Goal: Transaction & Acquisition: Book appointment/travel/reservation

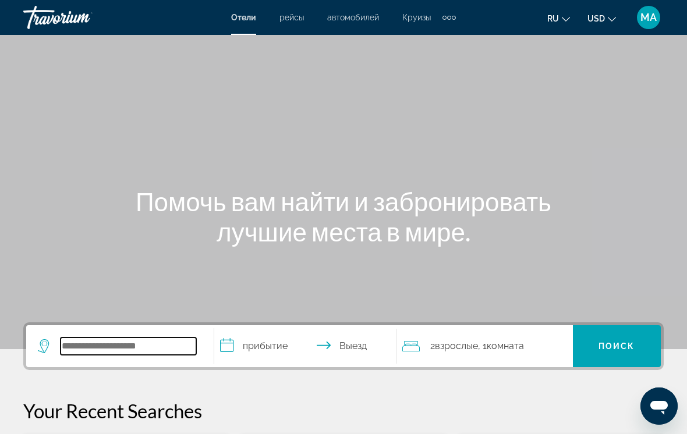
click at [149, 347] on input "Search widget" at bounding box center [129, 345] width 136 height 17
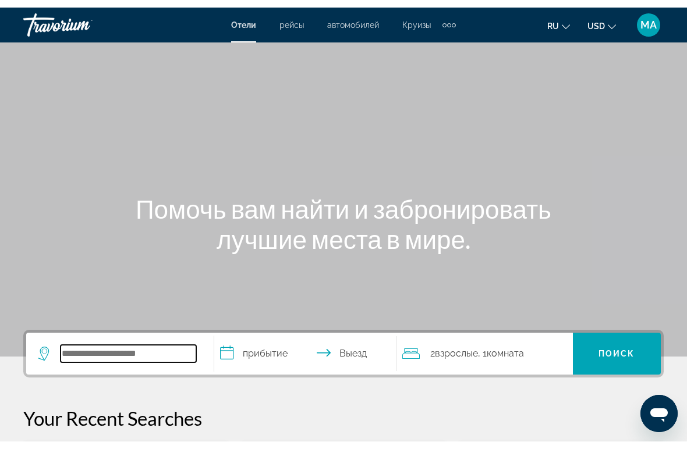
scroll to position [6, 0]
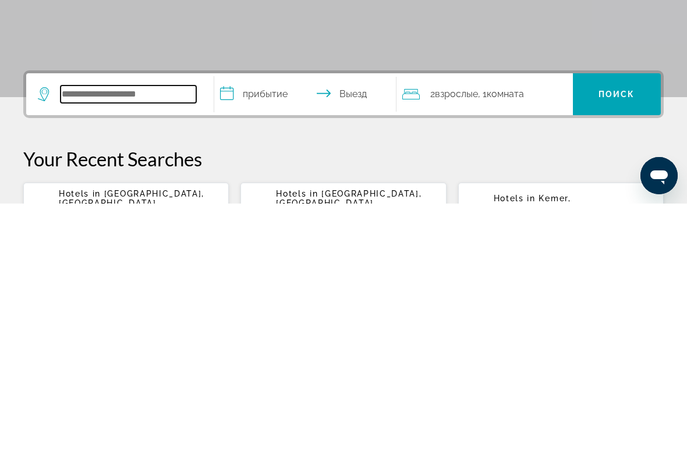
type input "*"
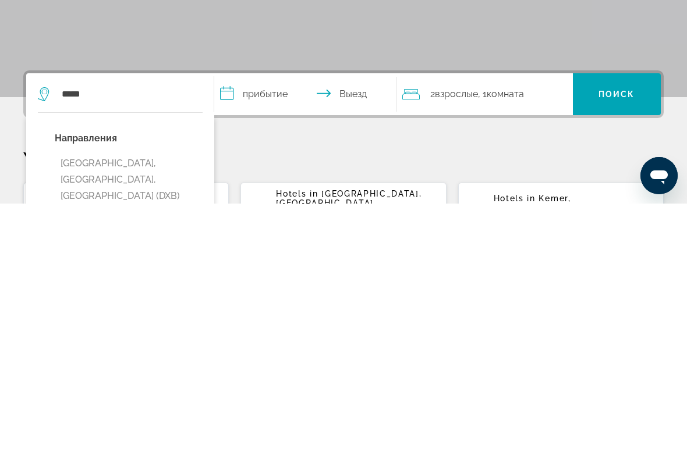
click at [133, 398] on button "[GEOGRAPHIC_DATA], [GEOGRAPHIC_DATA], [GEOGRAPHIC_DATA] (DXB)" at bounding box center [129, 425] width 148 height 55
type input "**********"
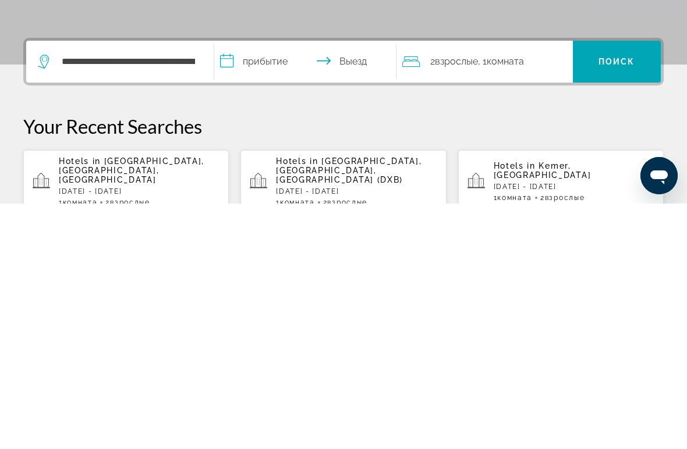
click at [261, 286] on input "**********" at bounding box center [307, 308] width 187 height 45
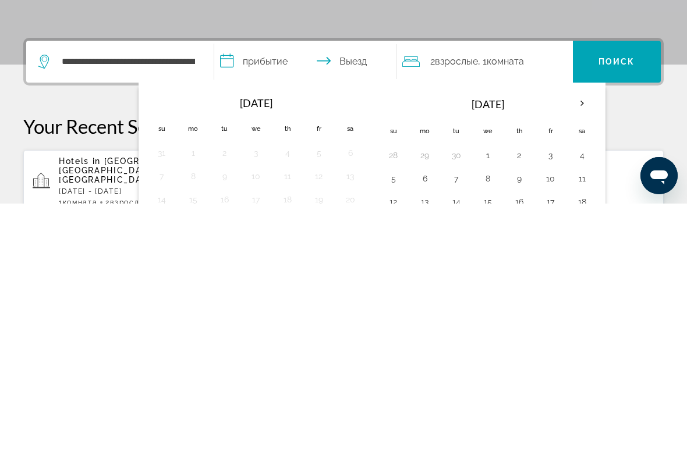
scroll to position [285, 0]
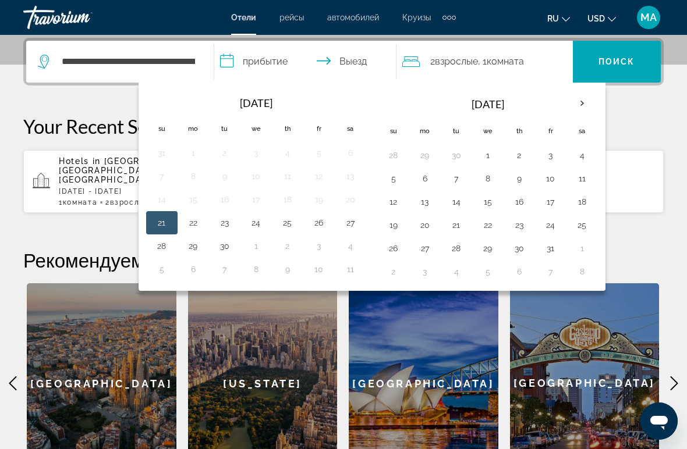
click at [226, 249] on button "30" at bounding box center [224, 246] width 19 height 16
click at [228, 262] on button "7" at bounding box center [224, 269] width 19 height 16
type input "**********"
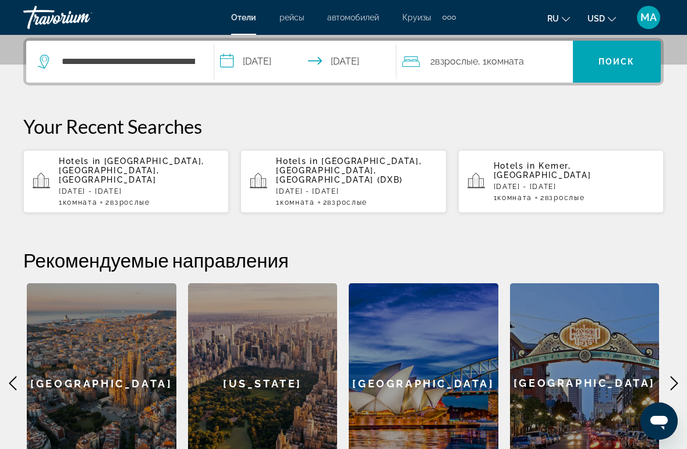
click at [623, 54] on span "Search widget" at bounding box center [617, 62] width 88 height 28
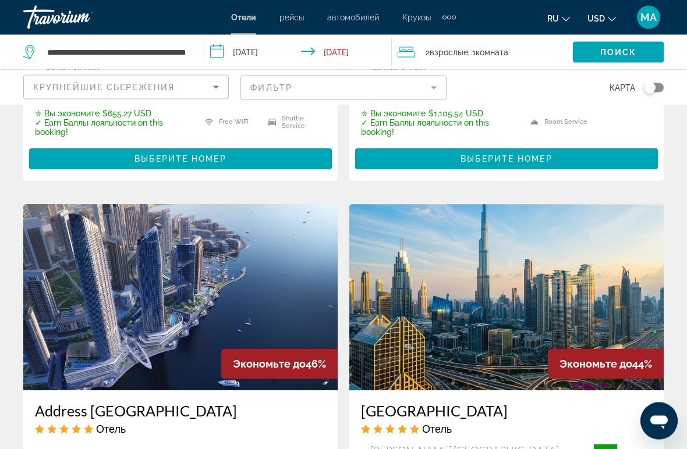
scroll to position [1734, 0]
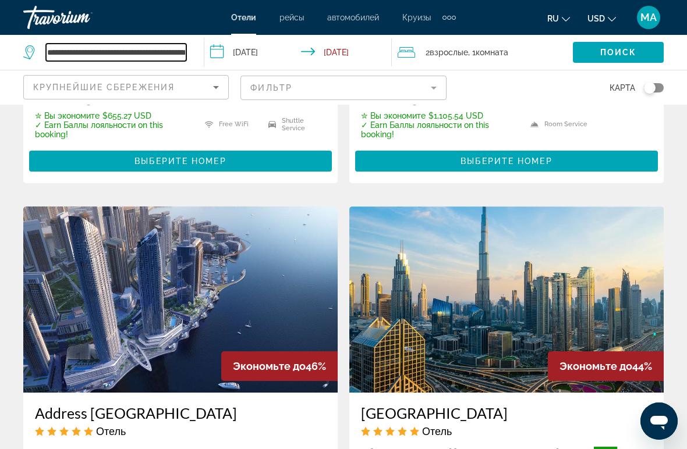
click at [166, 57] on input "**********" at bounding box center [116, 52] width 140 height 17
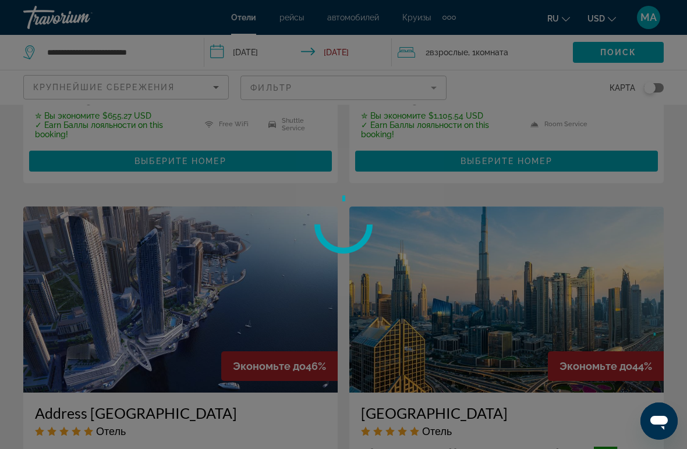
click at [173, 53] on div at bounding box center [343, 224] width 687 height 449
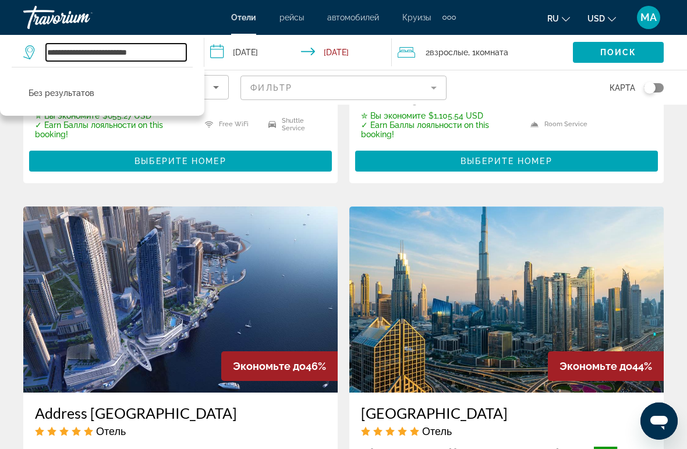
click at [166, 52] on input "**********" at bounding box center [116, 52] width 140 height 17
type input "******"
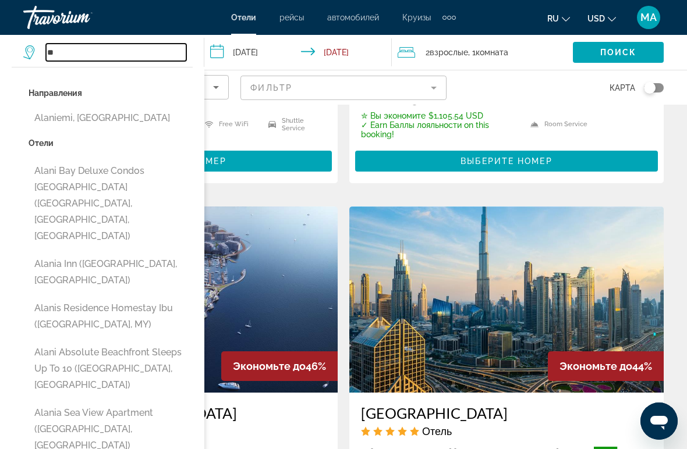
type input "*"
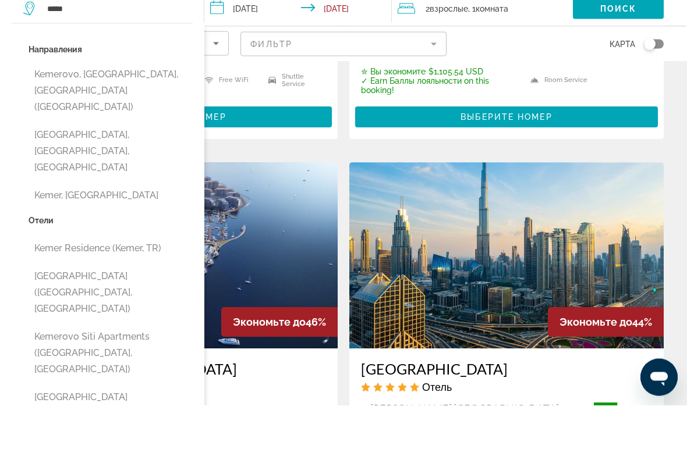
click at [94, 168] on button "[GEOGRAPHIC_DATA], [GEOGRAPHIC_DATA], [GEOGRAPHIC_DATA]" at bounding box center [111, 195] width 164 height 55
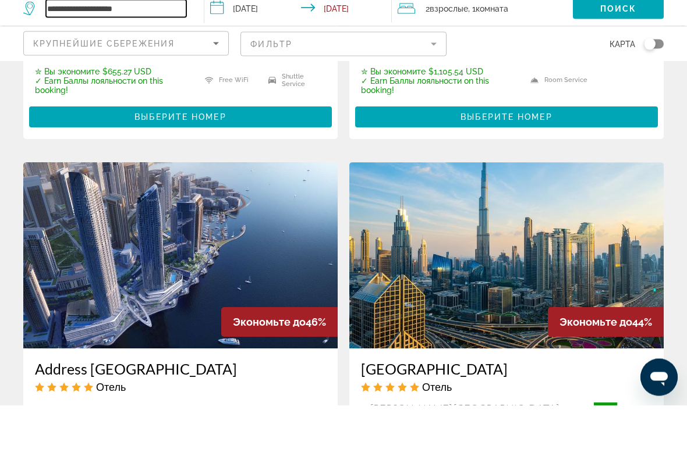
scroll to position [1778, 0]
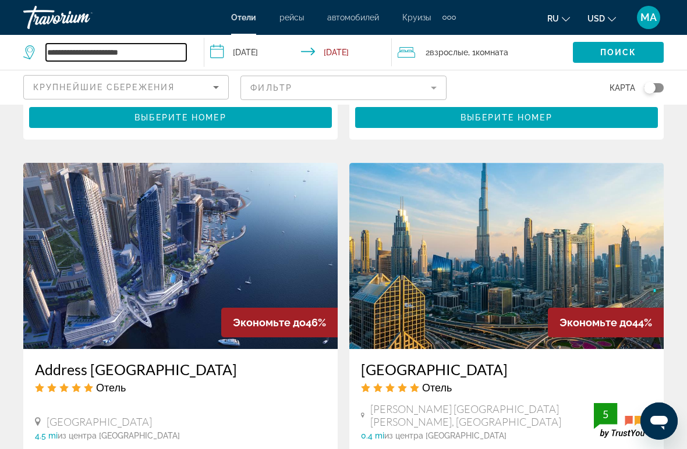
type input "**********"
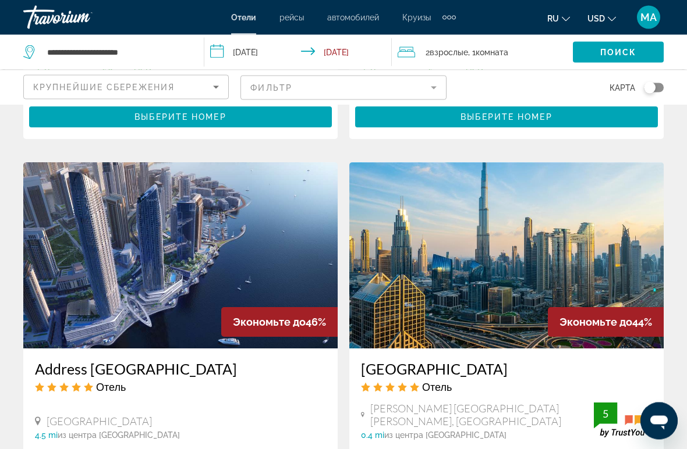
scroll to position [1778, 0]
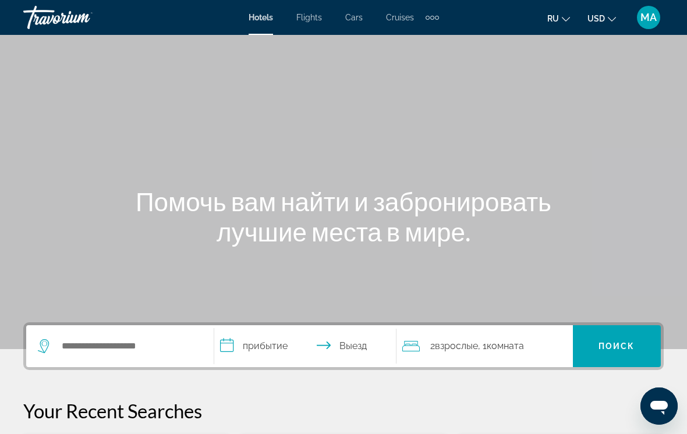
click at [429, 23] on div "Extra navigation items" at bounding box center [431, 17] width 13 height 17
click at [433, 12] on div "Extra navigation items" at bounding box center [431, 17] width 13 height 17
click at [428, 17] on div "Extra navigation items" at bounding box center [427, 18] width 4 height 4
click at [431, 17] on div "Extra navigation items" at bounding box center [432, 18] width 4 height 4
click at [493, 65] on div "Main content" at bounding box center [343, 174] width 687 height 349
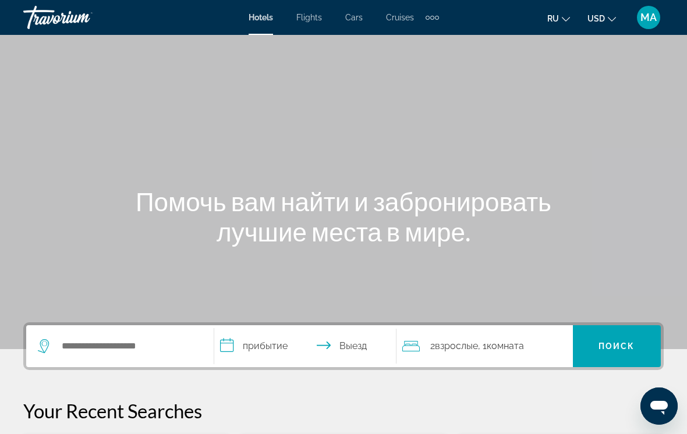
click at [429, 17] on div "Extra navigation items" at bounding box center [427, 18] width 4 height 4
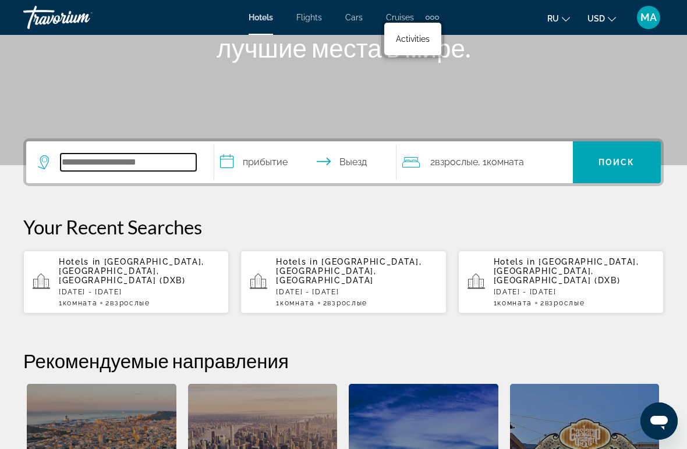
click at [91, 160] on input "Search widget" at bounding box center [129, 162] width 136 height 17
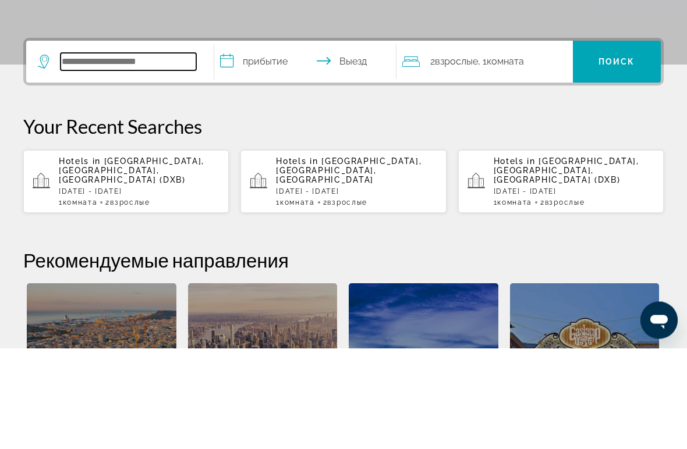
type input "*"
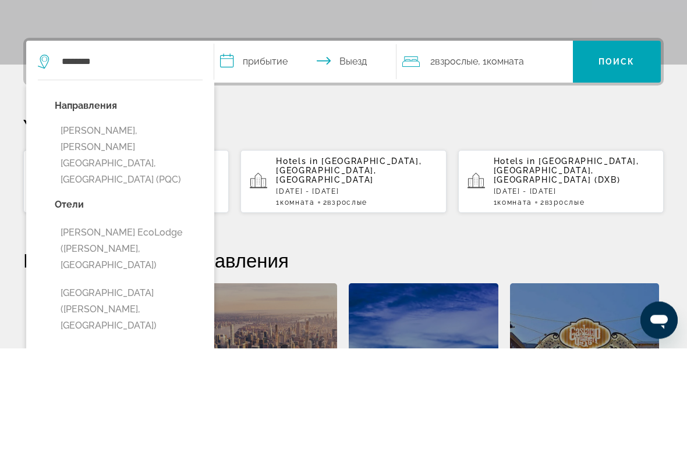
click at [118, 221] on button "Phu Quoc, Phu Quoc Island, Vietnam (PQC)" at bounding box center [129, 256] width 148 height 71
type input "**********"
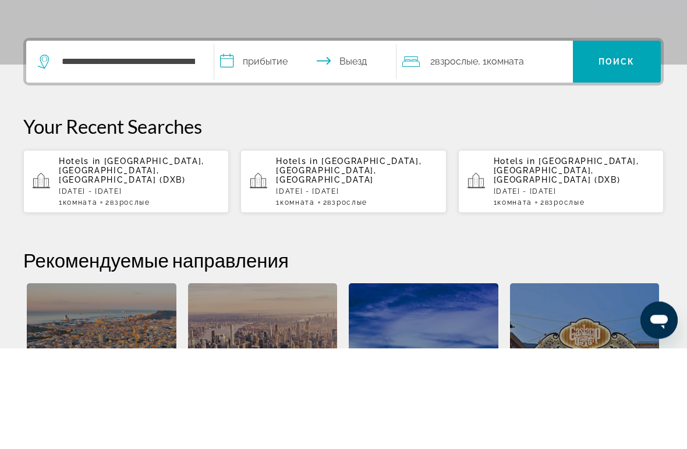
click at [258, 142] on input "**********" at bounding box center [307, 164] width 187 height 45
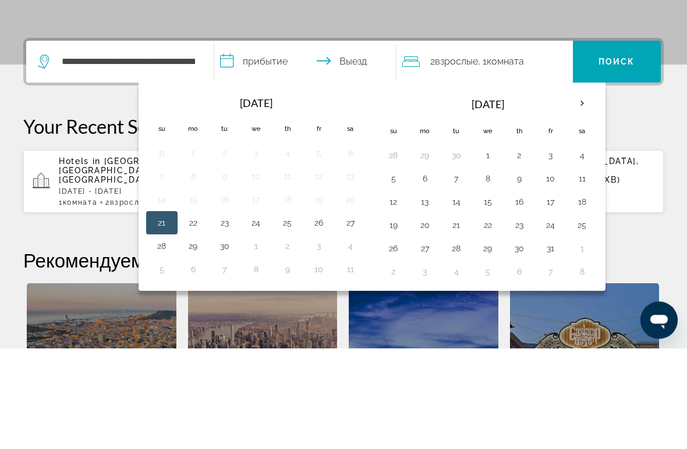
scroll to position [285, 0]
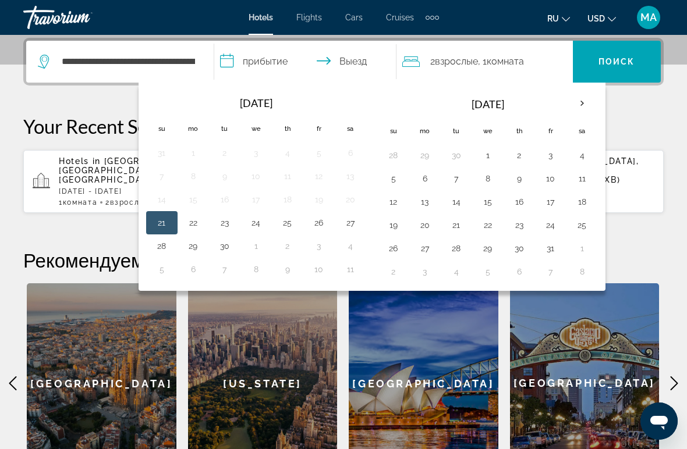
click at [577, 102] on th "Next month" at bounding box center [581, 104] width 31 height 26
click at [586, 108] on th "Next month" at bounding box center [581, 104] width 31 height 26
click at [518, 222] on button "25" at bounding box center [519, 225] width 19 height 16
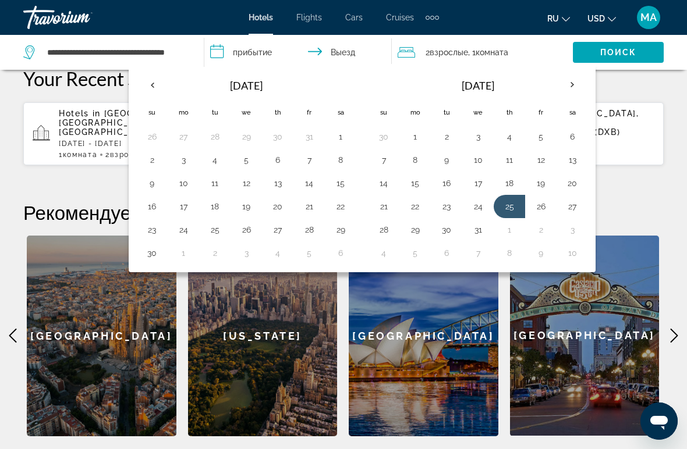
scroll to position [333, 0]
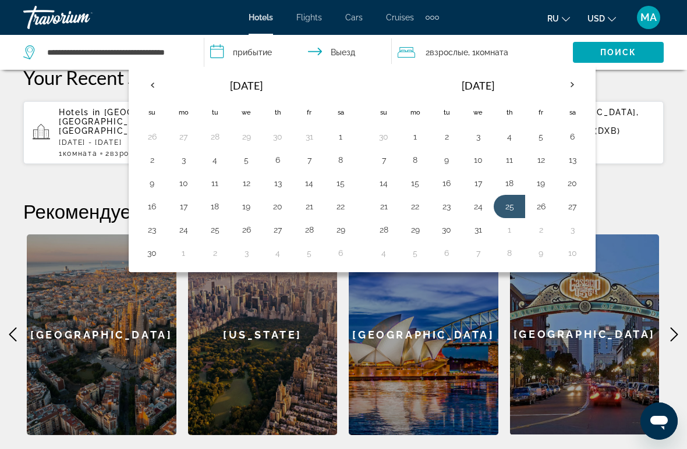
click at [577, 250] on button "10" at bounding box center [572, 253] width 19 height 16
type input "**********"
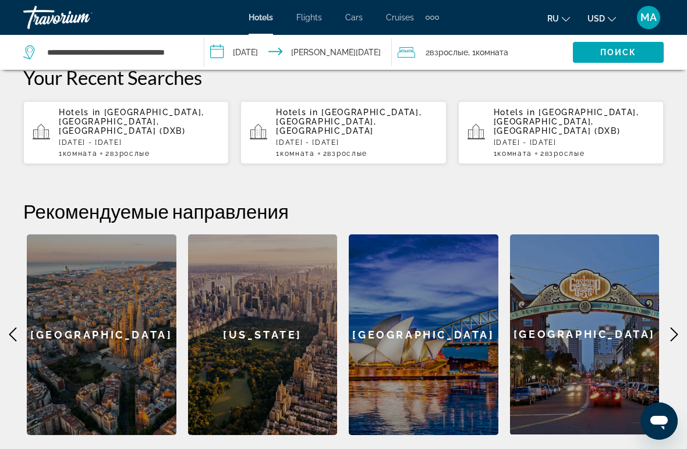
click at [600, 49] on span "Поиск" at bounding box center [618, 52] width 37 height 9
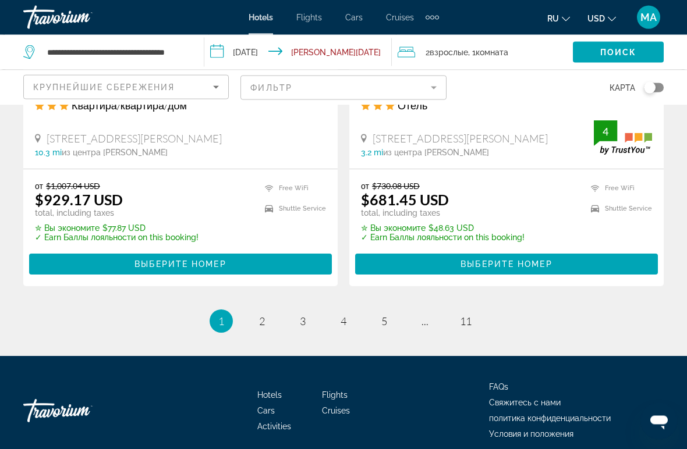
scroll to position [2472, 0]
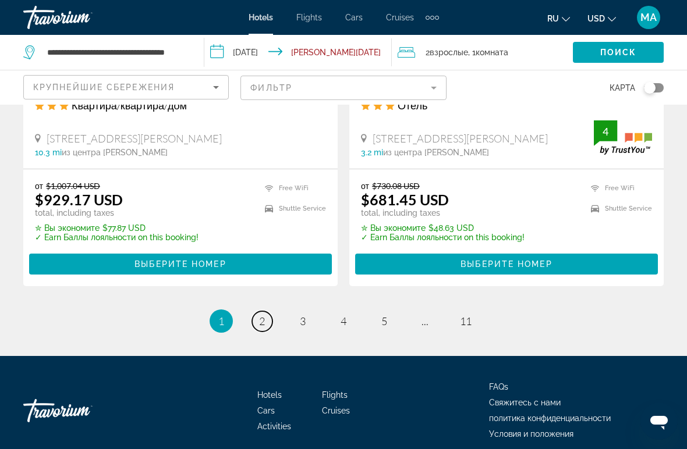
click at [264, 319] on span "2" at bounding box center [262, 321] width 6 height 13
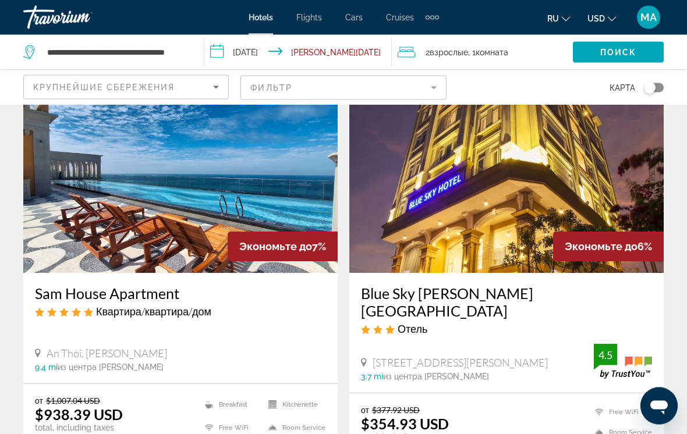
scroll to position [495, 0]
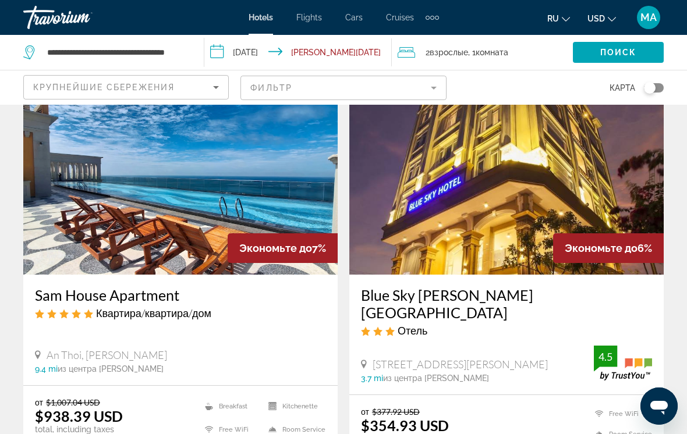
click at [131, 292] on h3 "Sam House Apartment" at bounding box center [180, 294] width 291 height 17
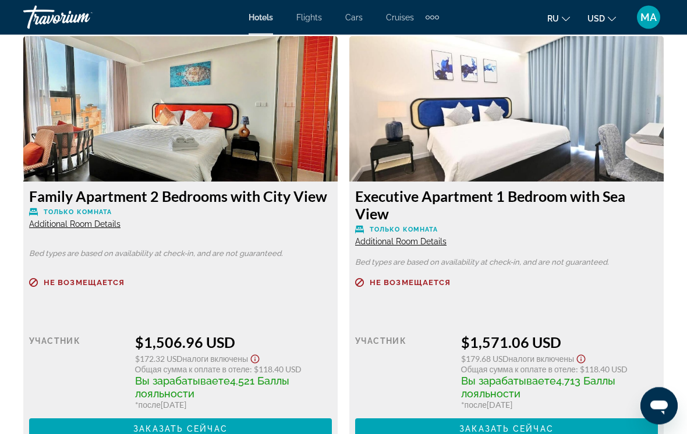
scroll to position [2230, 0]
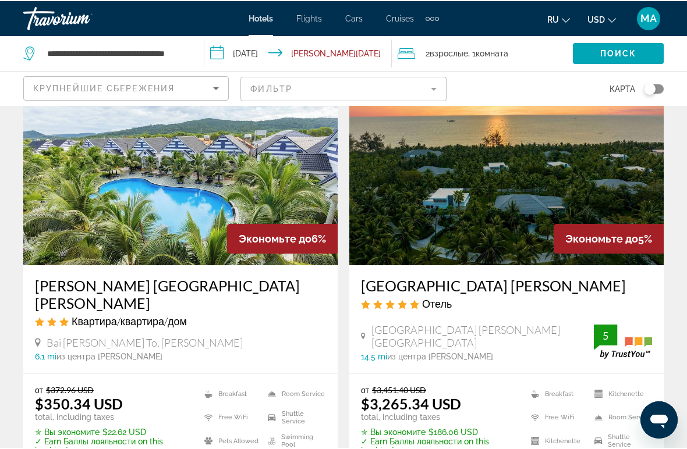
scroll to position [2267, 0]
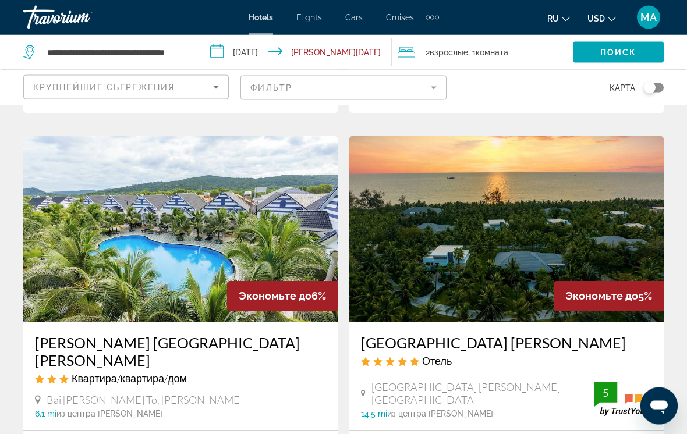
click at [470, 335] on h3 "Radisson Blu Resort Phu Quoc" at bounding box center [506, 343] width 291 height 17
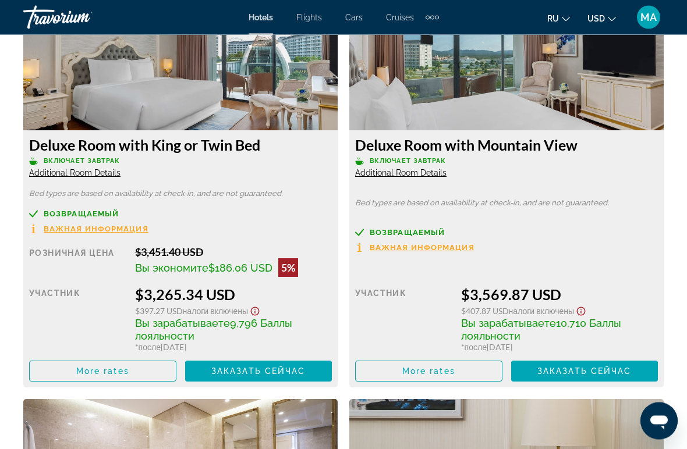
scroll to position [1869, 0]
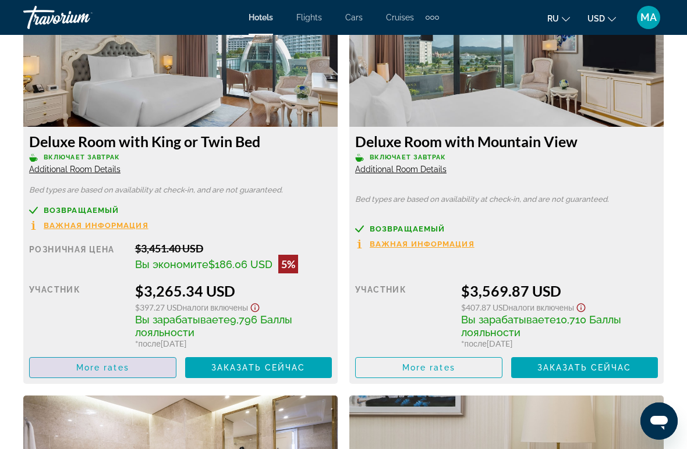
click at [110, 370] on span "More rates" at bounding box center [102, 367] width 53 height 9
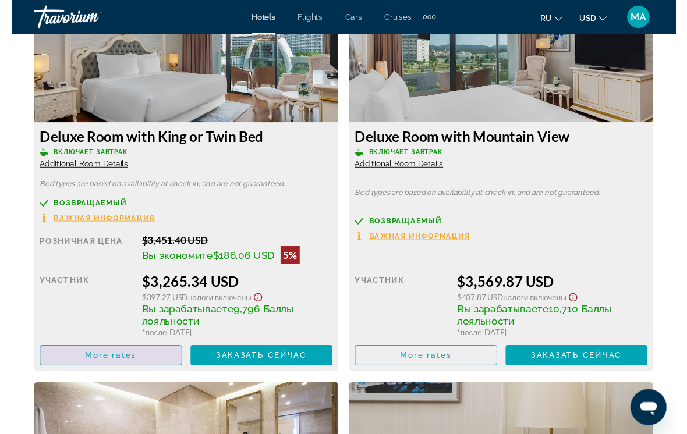
scroll to position [0, 0]
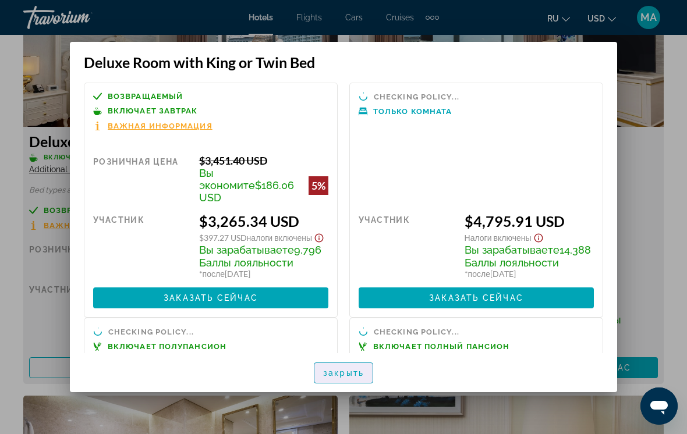
click at [347, 373] on span "закрыть" at bounding box center [343, 372] width 41 height 9
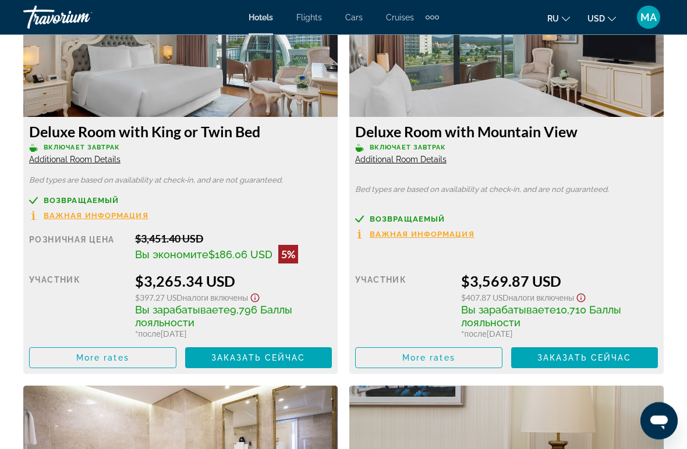
scroll to position [1879, 0]
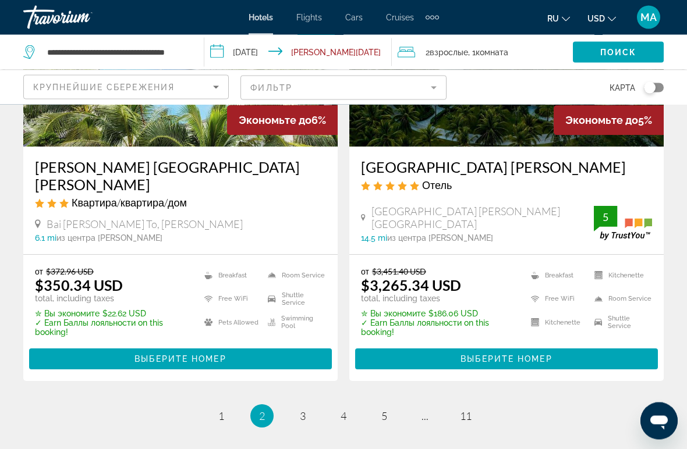
scroll to position [2386, 0]
click at [298, 406] on link "page 3" at bounding box center [303, 416] width 20 height 20
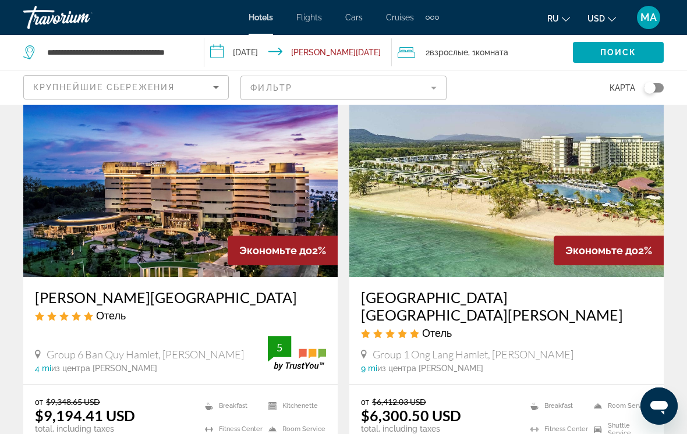
scroll to position [486, 0]
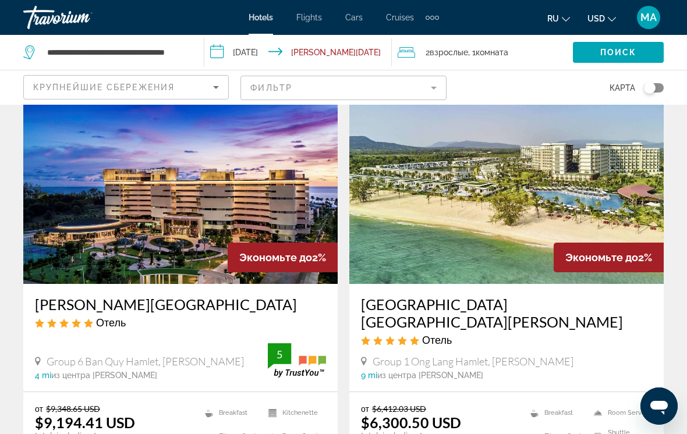
click at [425, 300] on h3 "Mövenpick Resort Waverly Phu Quoc" at bounding box center [506, 313] width 291 height 35
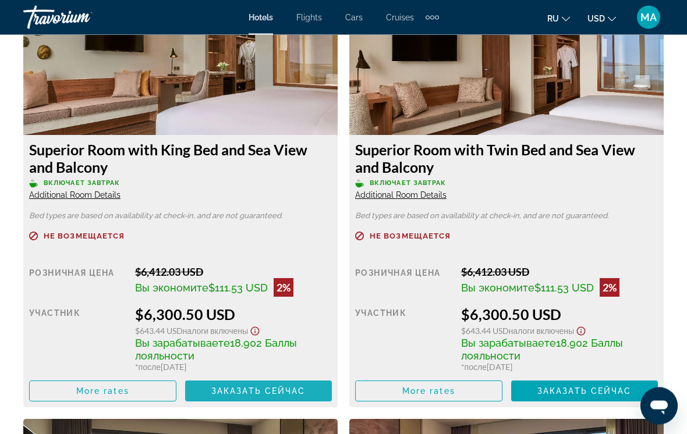
scroll to position [1861, 0]
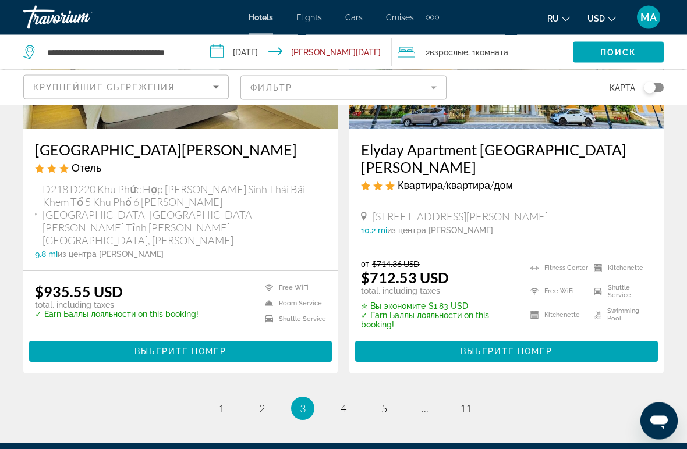
scroll to position [2433, 0]
click at [346, 402] on span "4" at bounding box center [343, 408] width 6 height 13
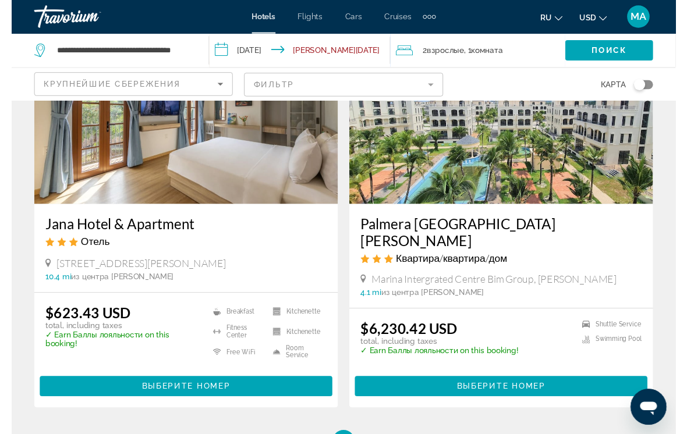
scroll to position [2453, 0]
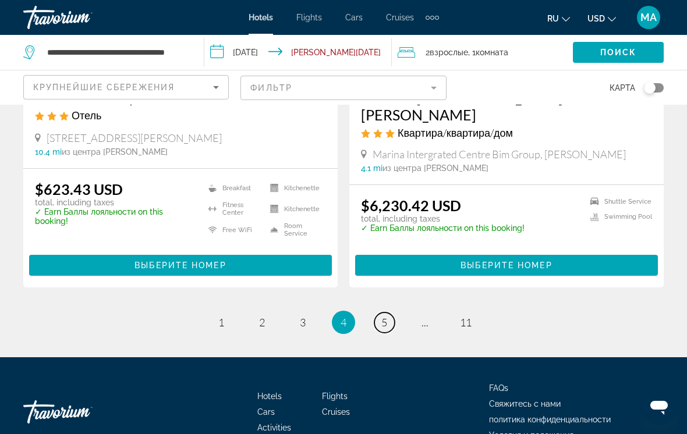
click at [381, 312] on link "page 5" at bounding box center [384, 322] width 20 height 20
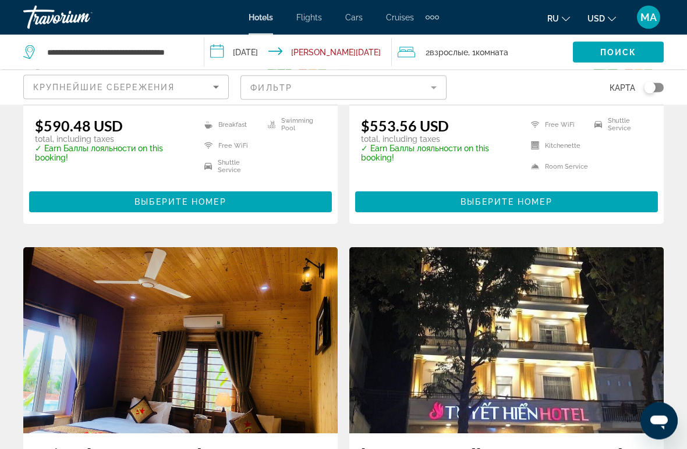
scroll to position [763, 0]
